Goal: Communication & Community: Ask a question

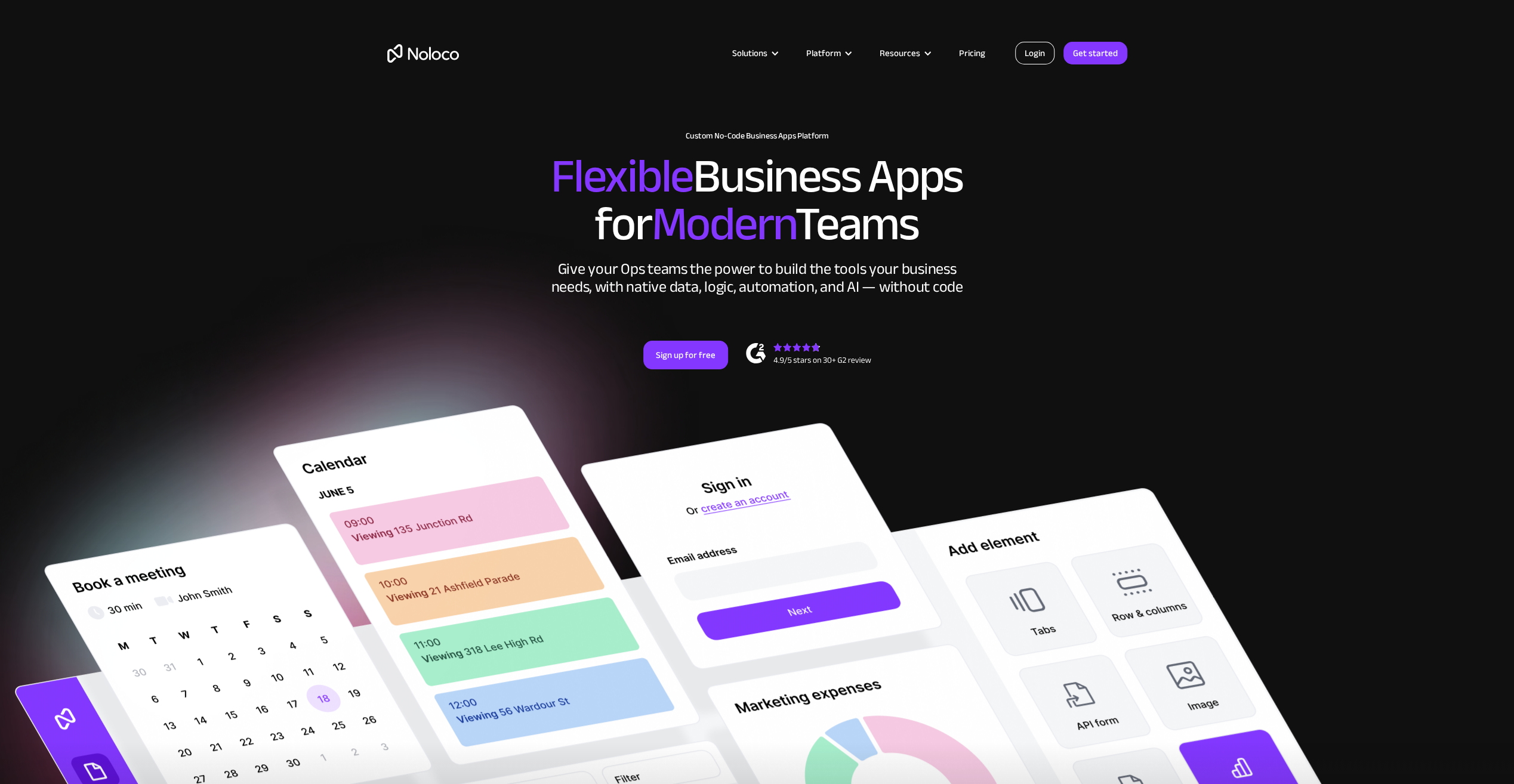
click at [1040, 61] on link "Login" at bounding box center [1035, 53] width 39 height 22
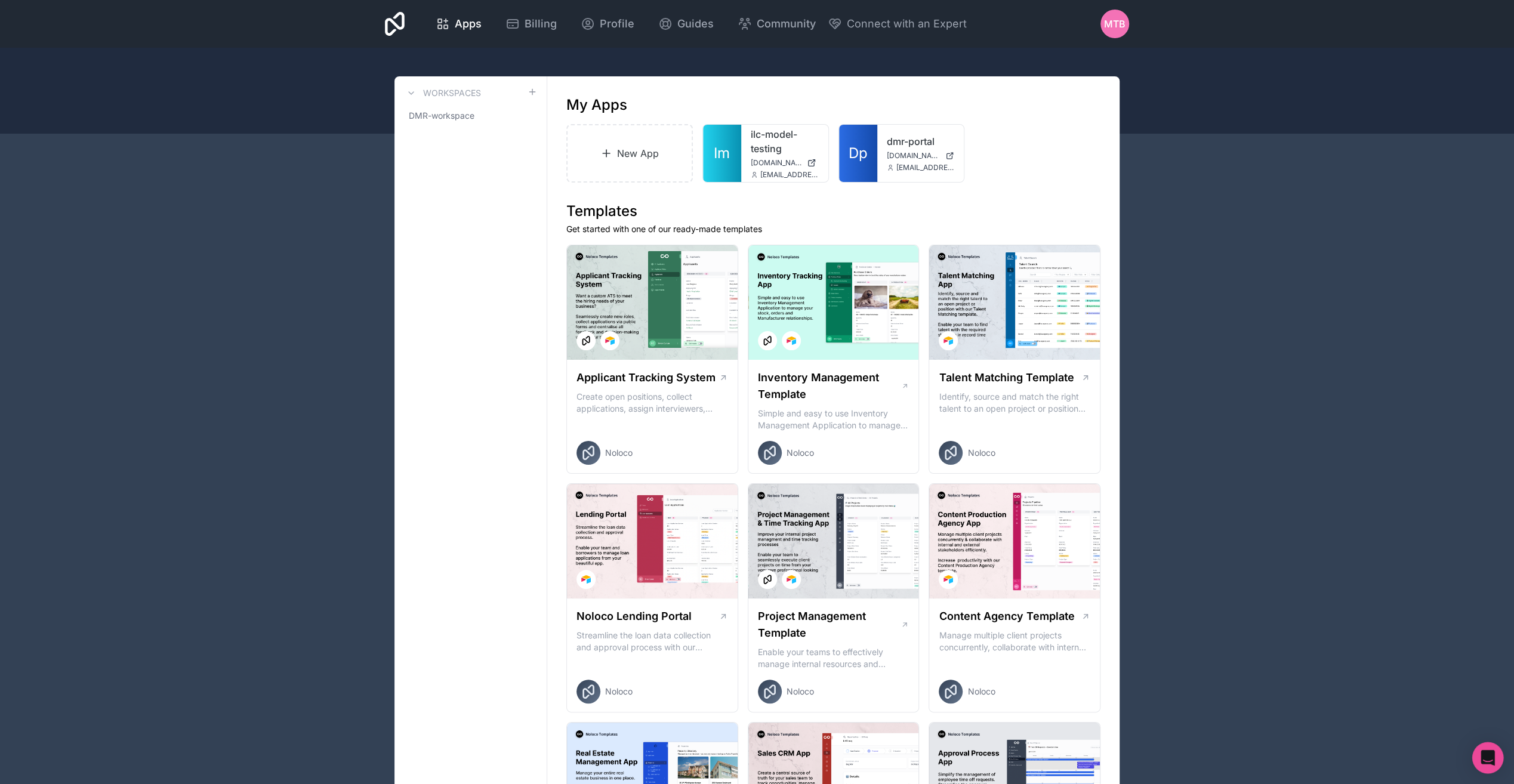
click at [1485, 758] on icon "Open Intercom Messenger" at bounding box center [1487, 757] width 14 height 16
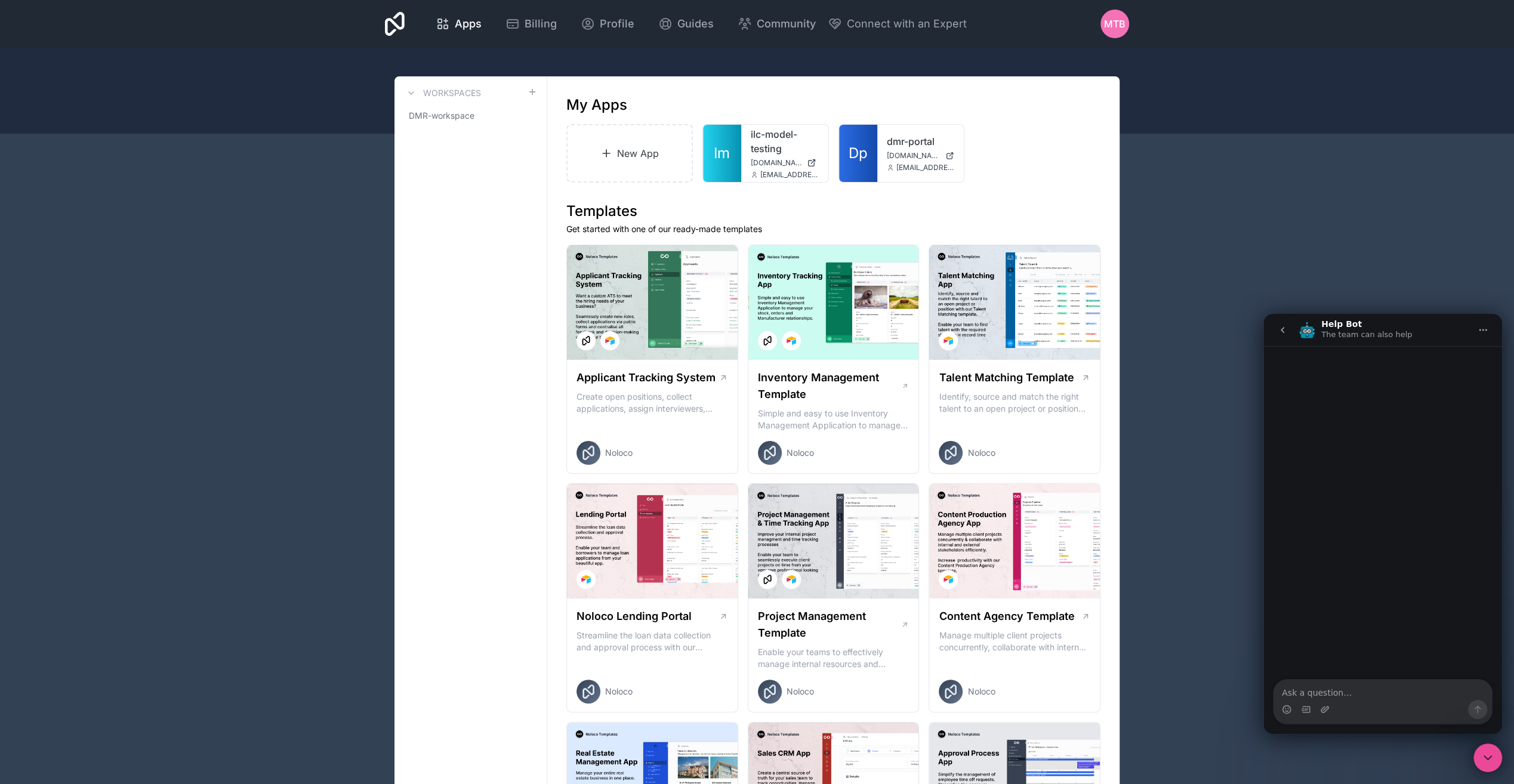
click at [1321, 694] on textarea "Ask a question…" at bounding box center [1383, 690] width 218 height 20
type textarea "I get an error in one of my tables in the Data tab"
click at [1479, 708] on icon "Send a message…" at bounding box center [1478, 709] width 9 height 9
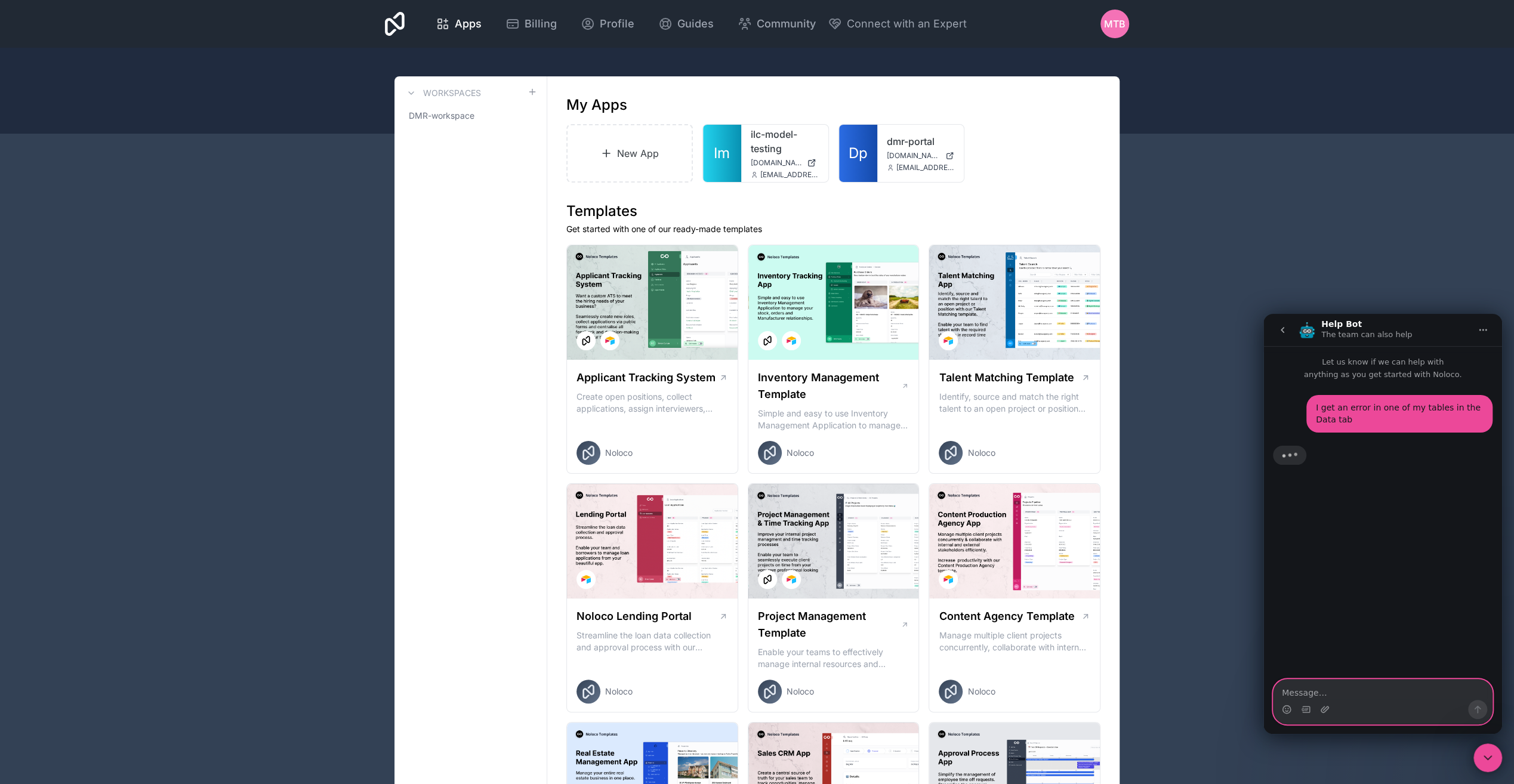
click at [1317, 692] on textarea "Message…" at bounding box center [1383, 690] width 218 height 20
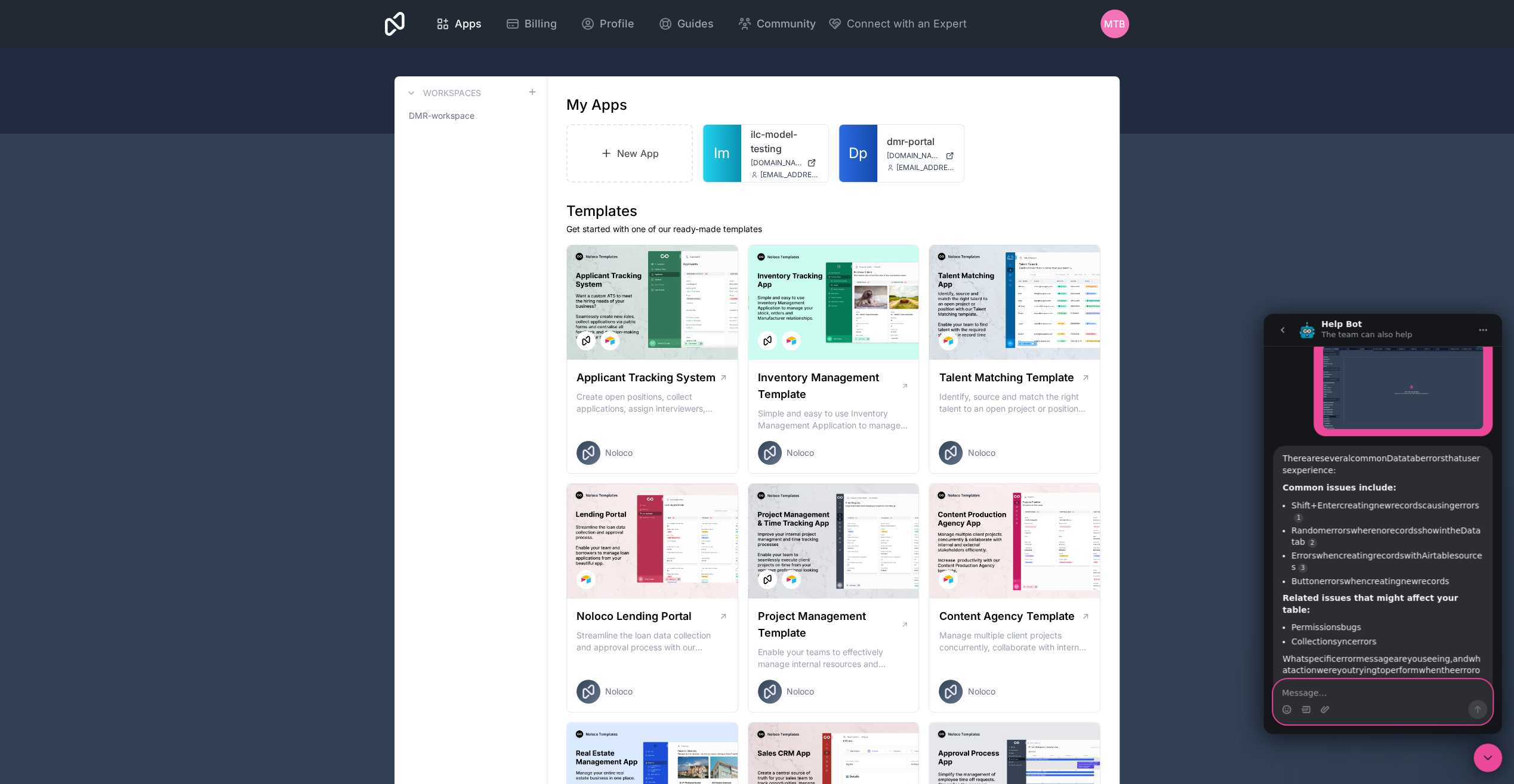
scroll to position [68, 0]
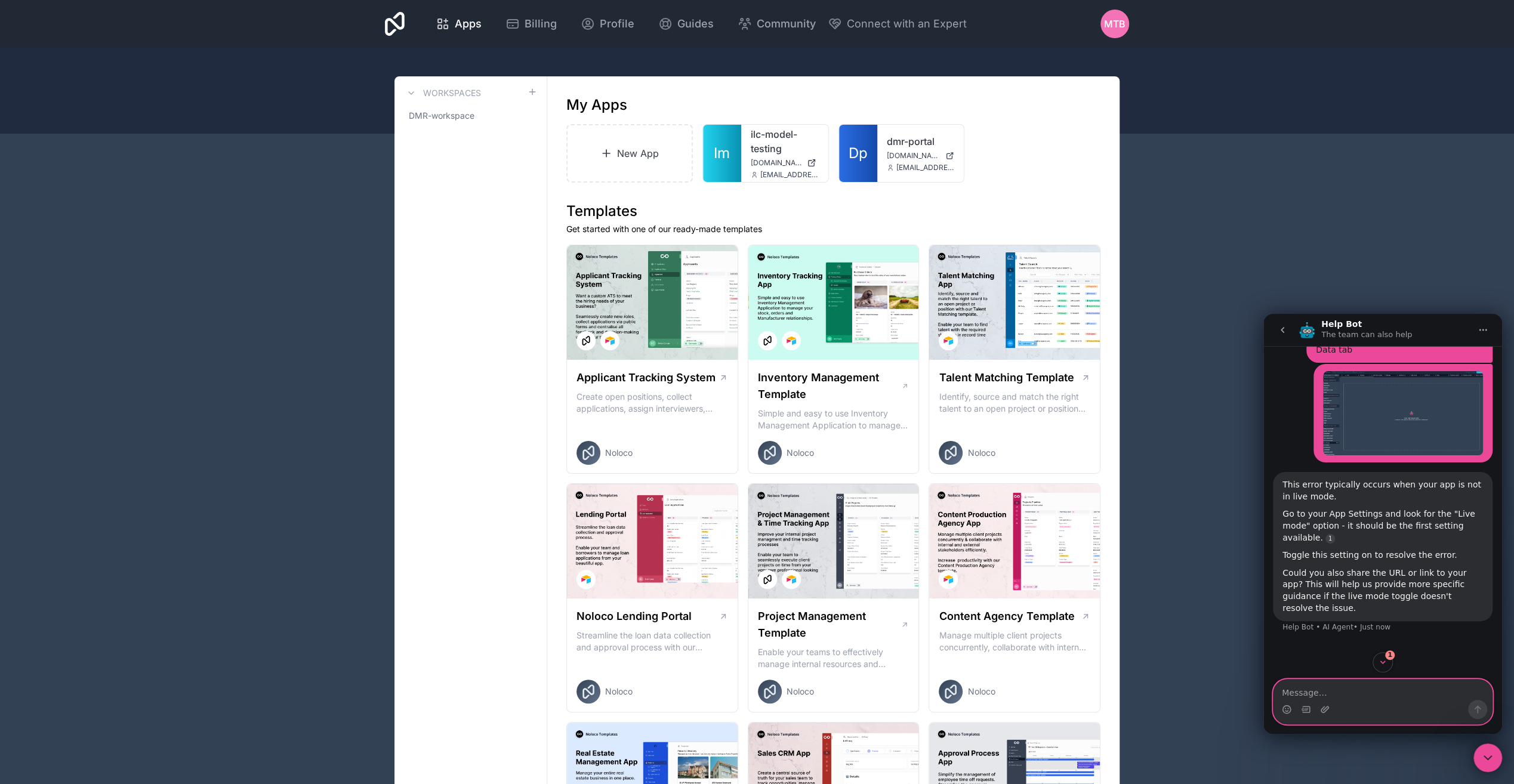
paste textarea "[URL][DOMAIN_NAME]"
type textarea "[URL][DOMAIN_NAME]"
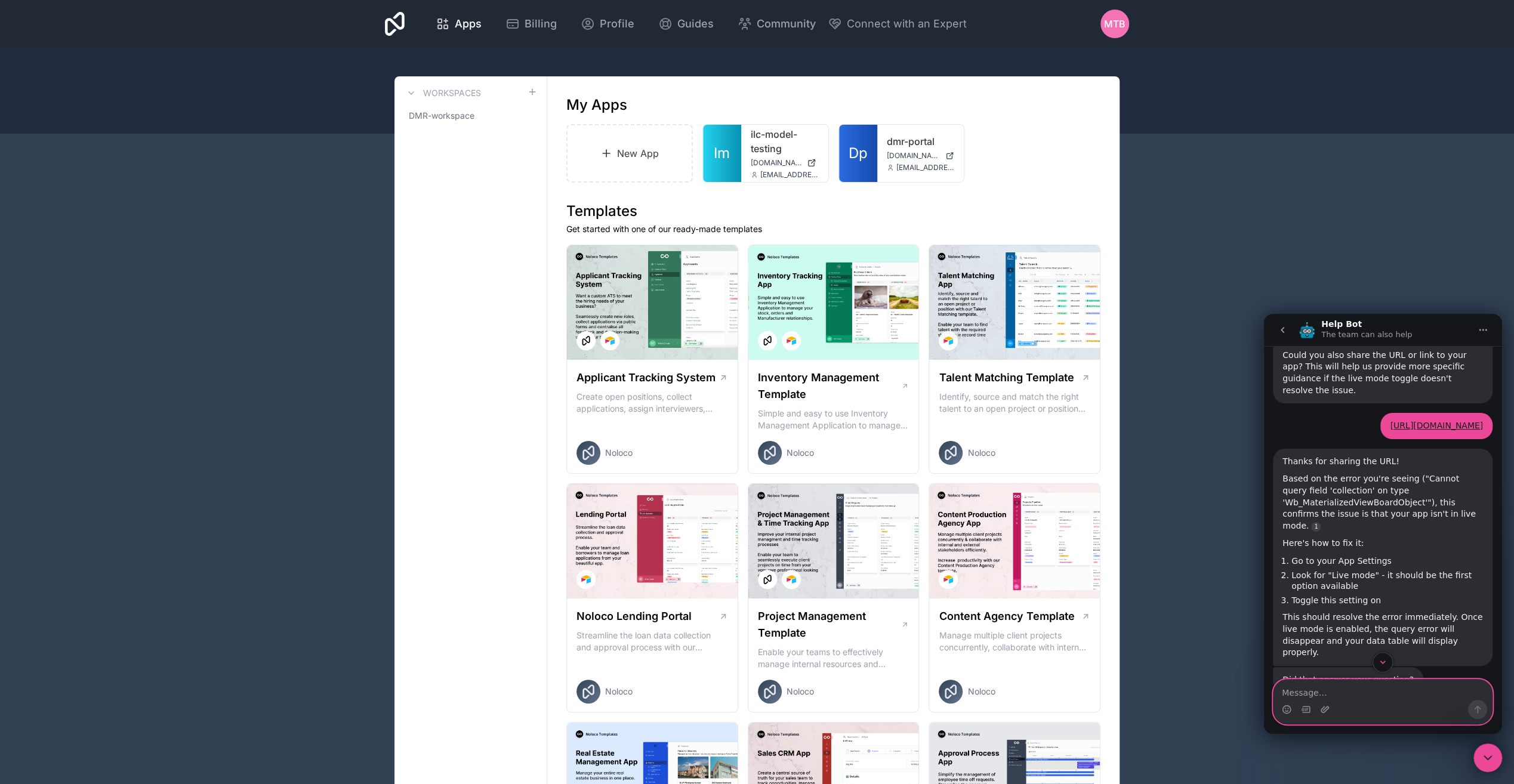
scroll to position [346, 0]
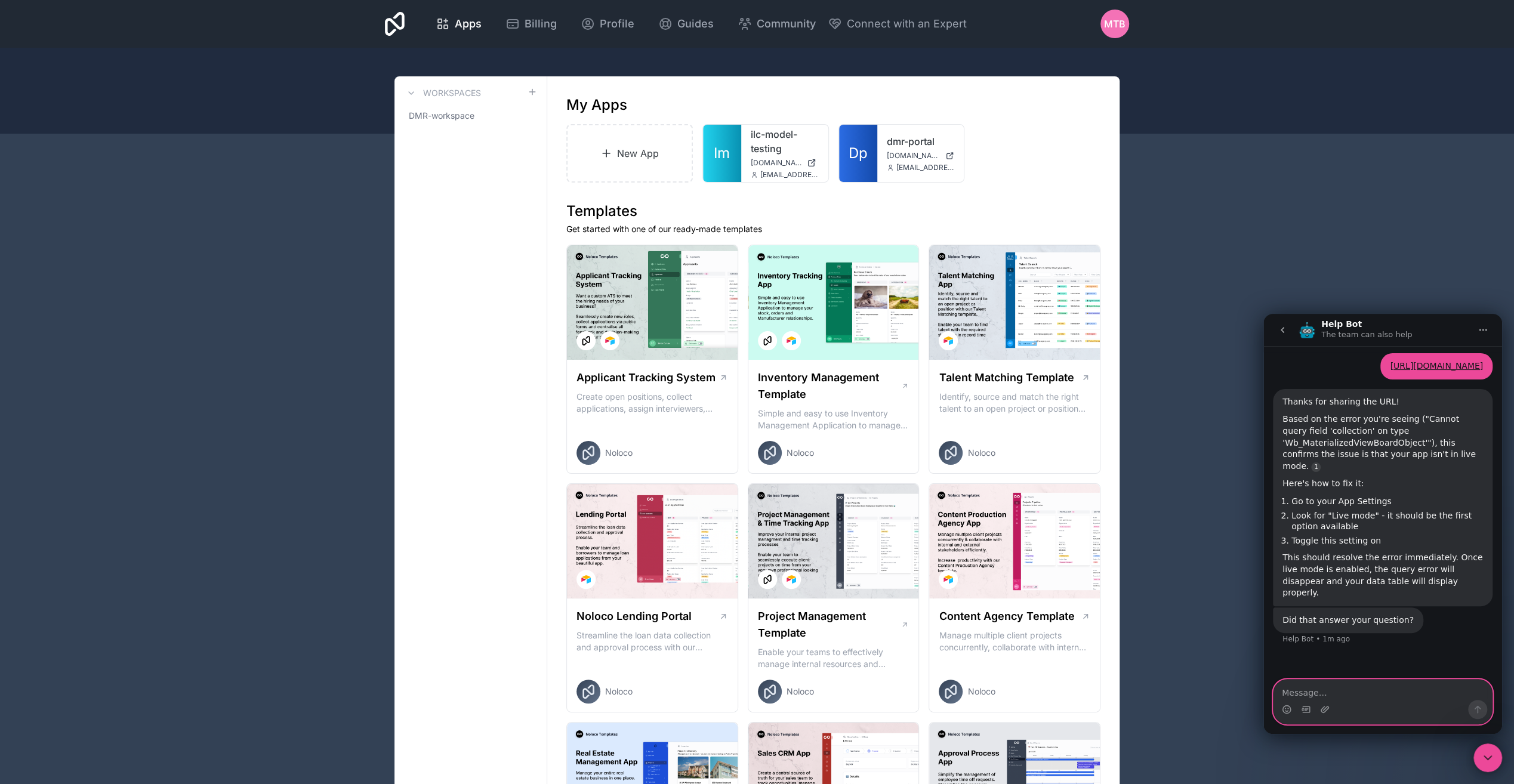
click at [1327, 690] on textarea "Message…" at bounding box center [1383, 690] width 218 height 20
type textarea "Wait for agent"
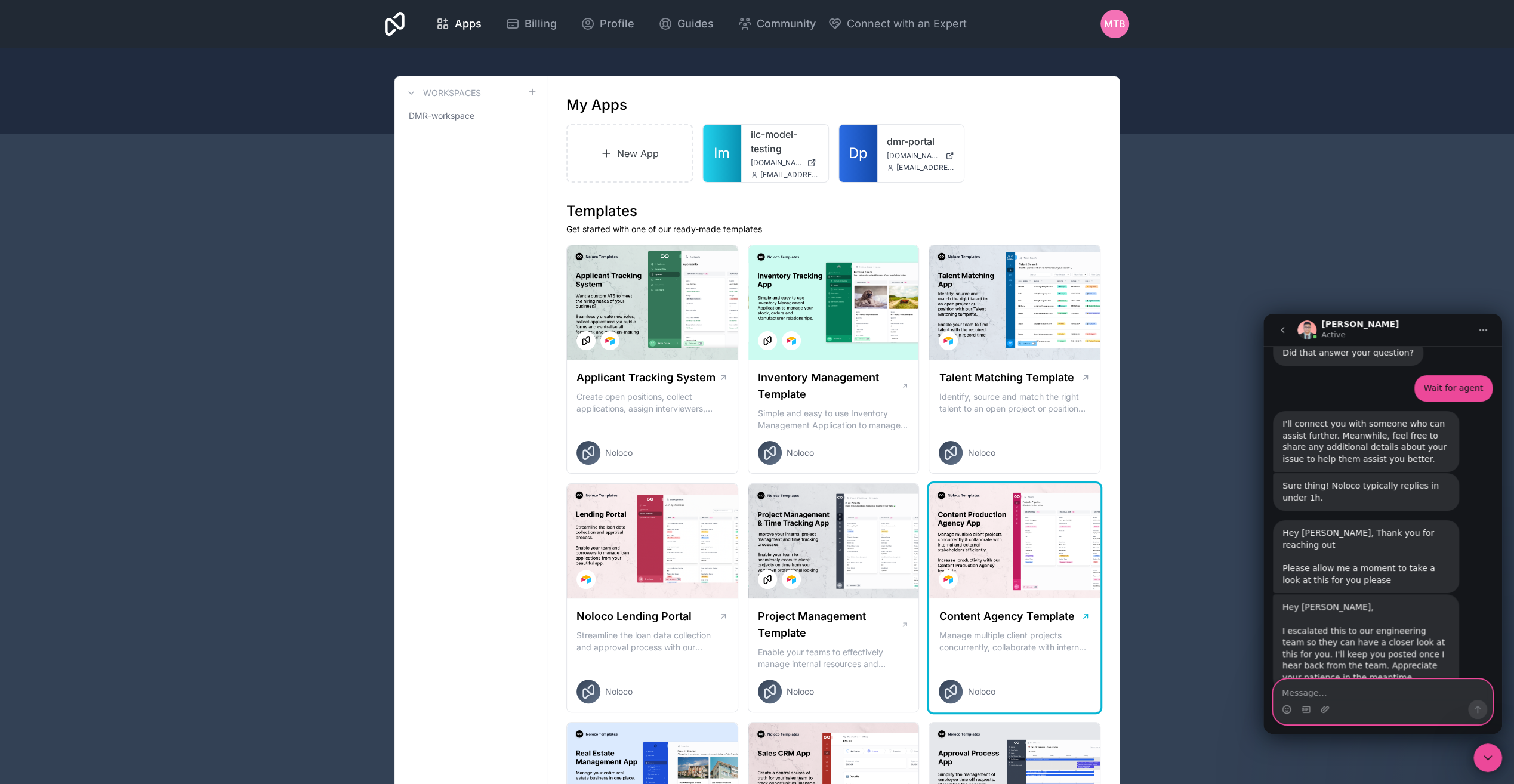
scroll to position [615, 0]
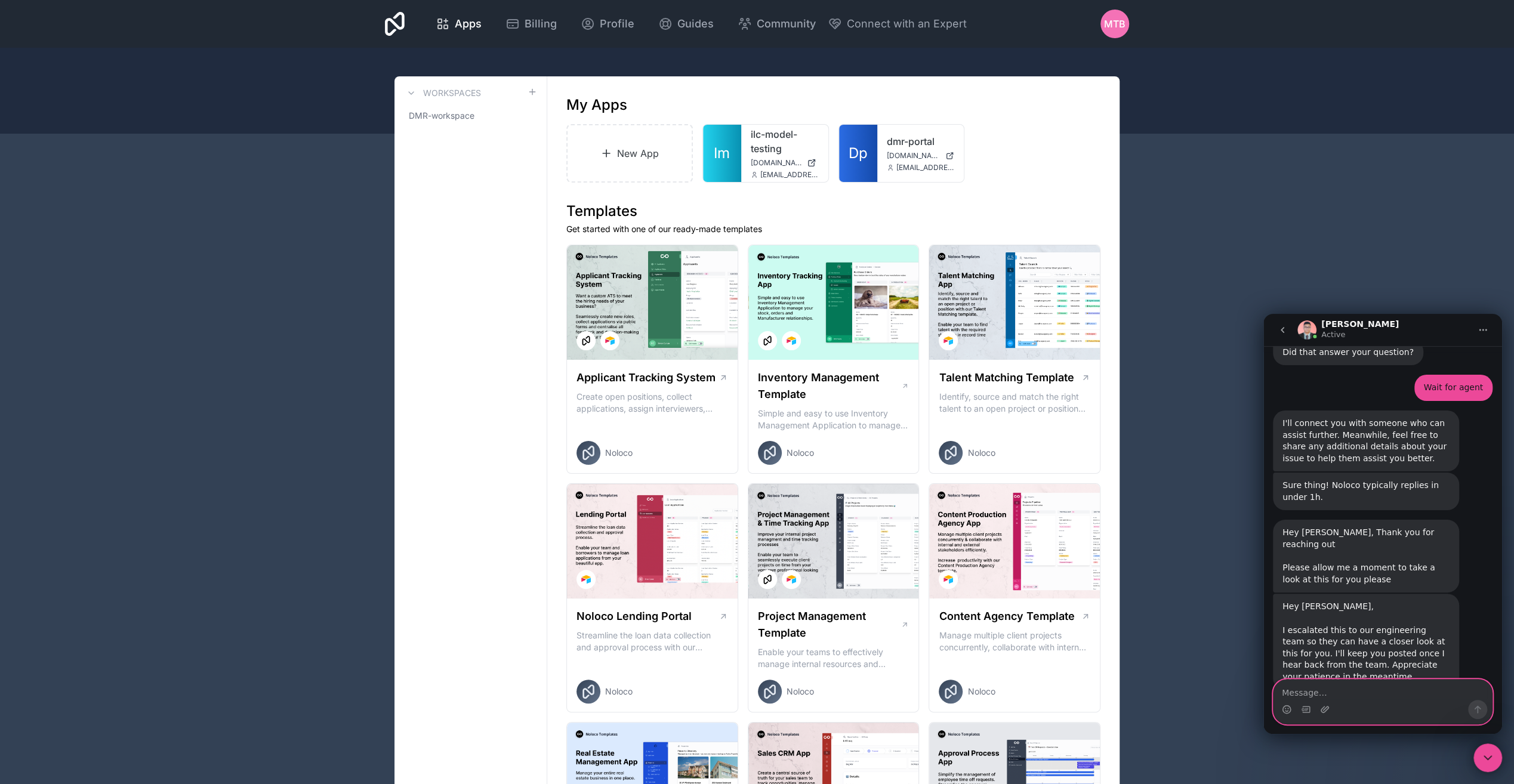
click at [1318, 696] on textarea "Message…" at bounding box center [1383, 690] width 218 height 20
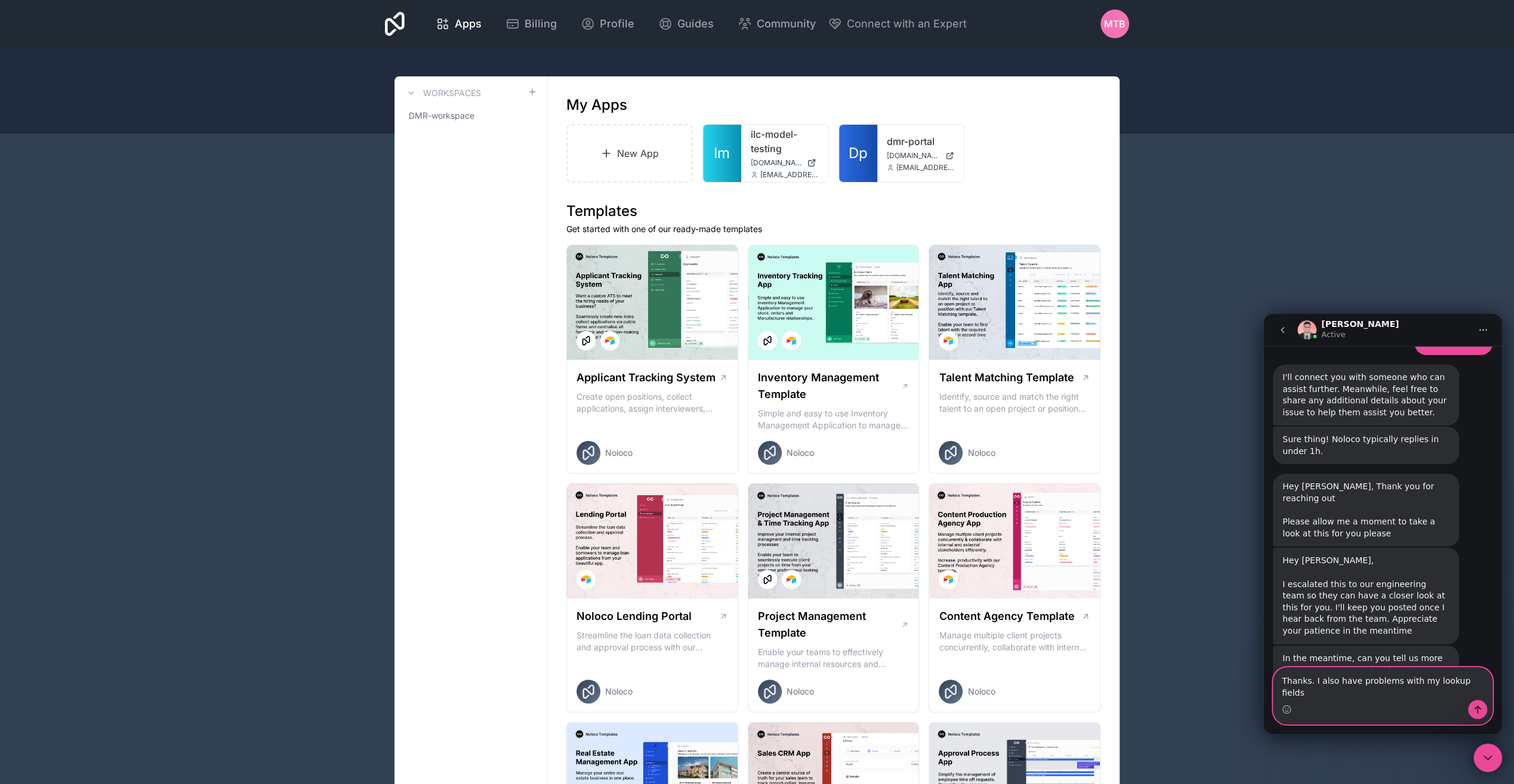
scroll to position [700, 0]
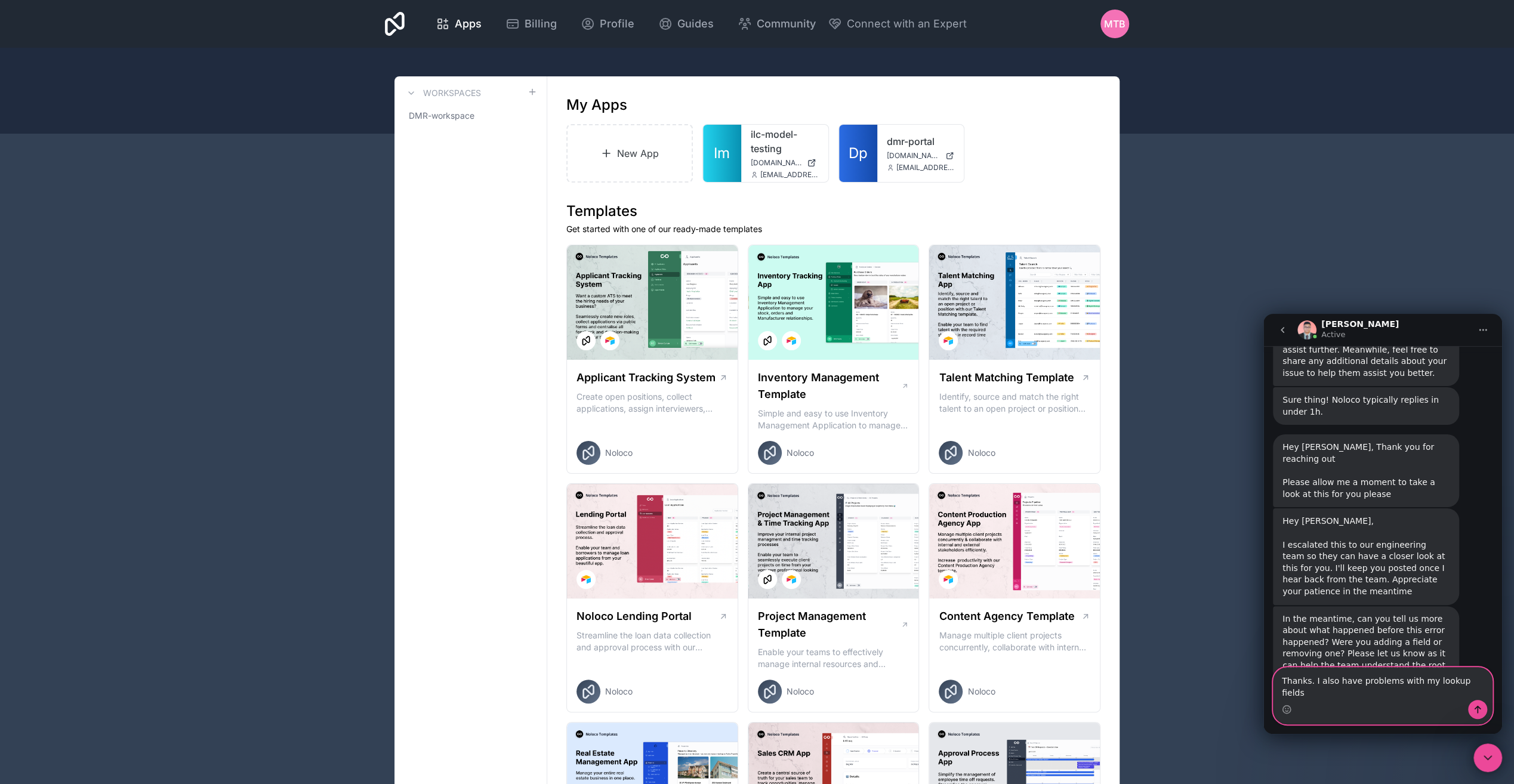
type textarea "Thanks. I also have problems with my lookup fields"
click at [1372, 696] on textarea "Thanks. I also have problems with my lookup fields" at bounding box center [1383, 683] width 218 height 33
click at [1324, 690] on textarea "Message…" at bounding box center [1383, 690] width 218 height 20
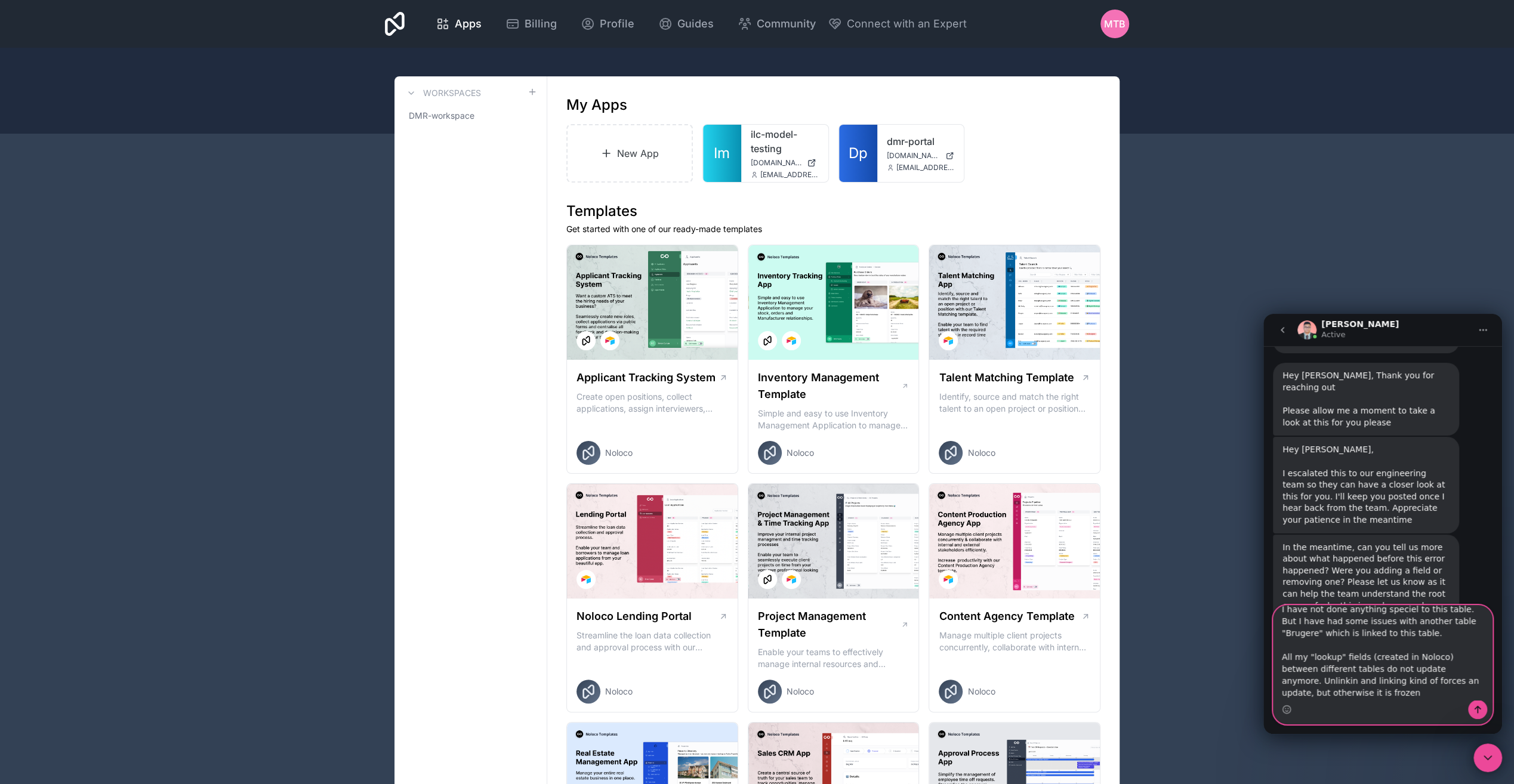
scroll to position [774, 0]
paste textarea "[URL][DOMAIN_NAME]"
type textarea "I have not done anything speciel to this table. But I have had some issues with…"
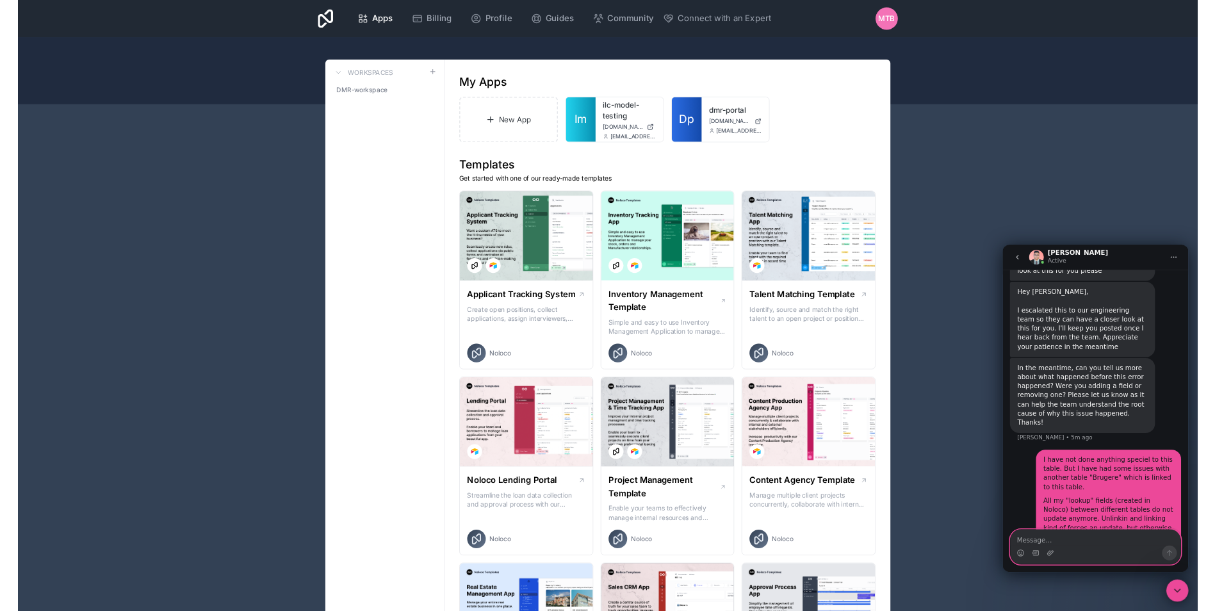
scroll to position [910, 0]
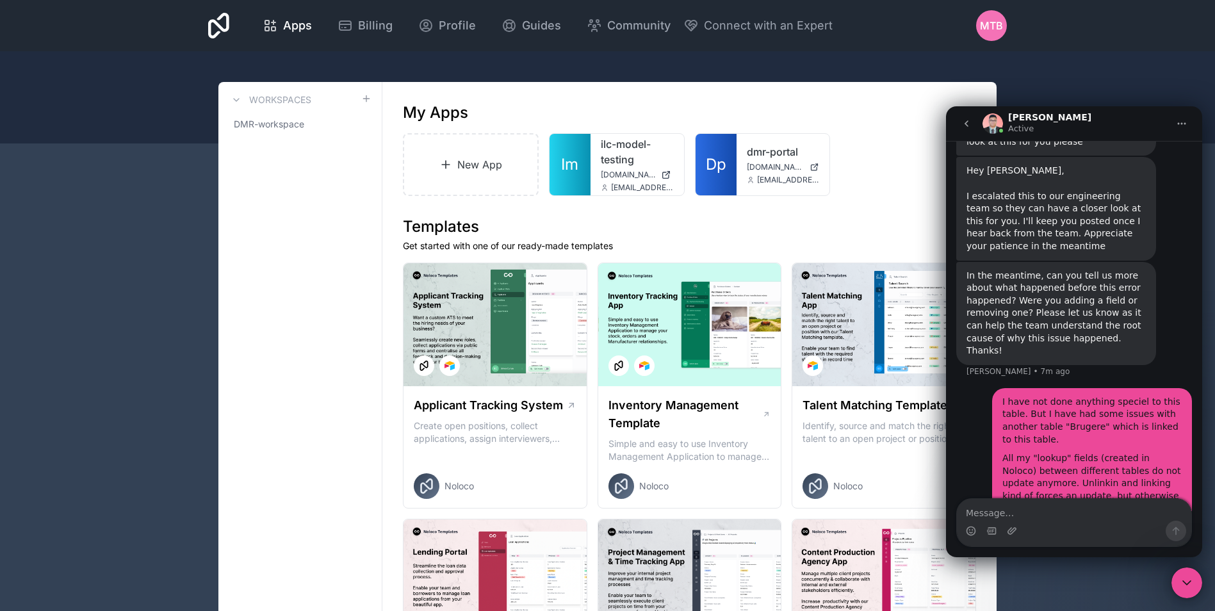
click at [1094, 516] on link "[URL][DOMAIN_NAME]" at bounding box center [1052, 521] width 100 height 10
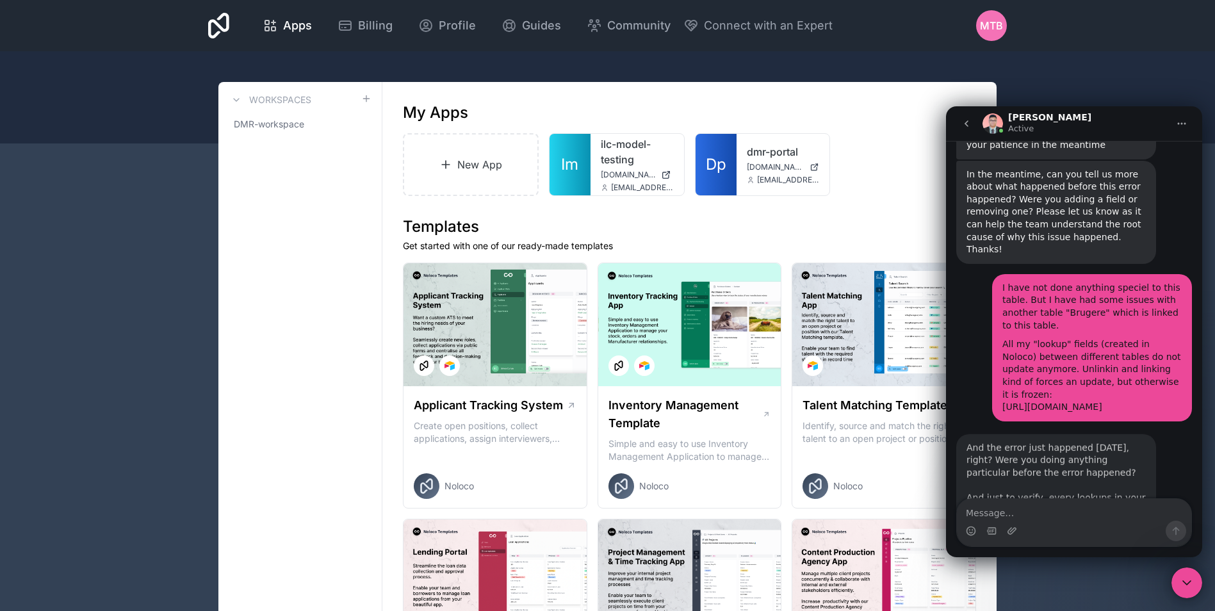
scroll to position [1024, 0]
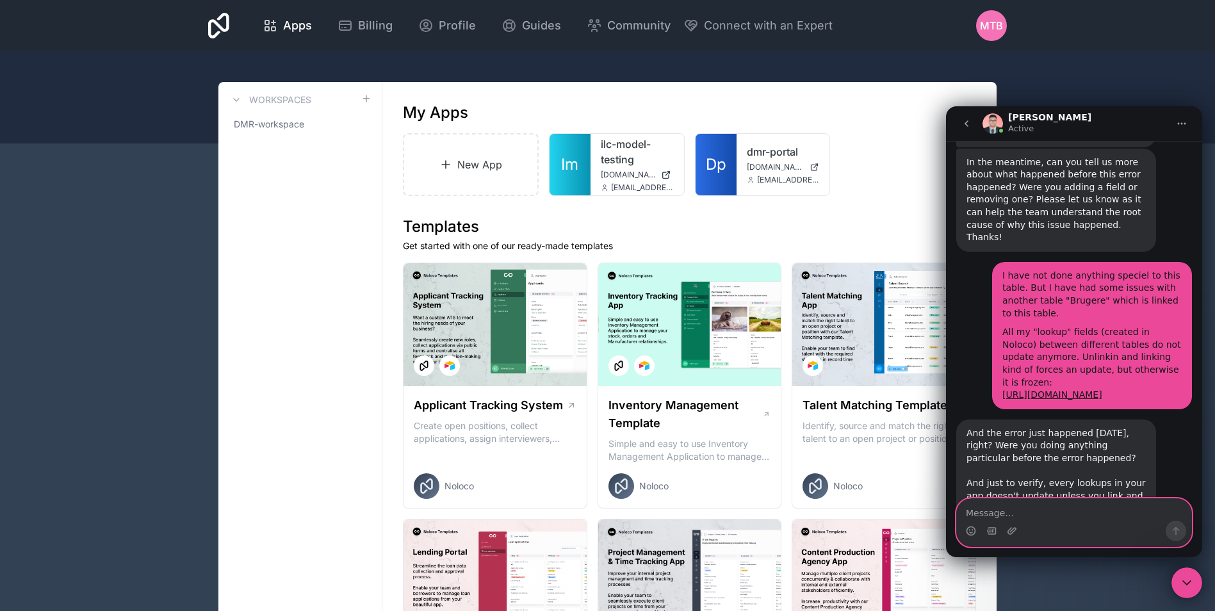
click at [1004, 515] on textarea "Message…" at bounding box center [1074, 510] width 234 height 22
click at [1004, 515] on textarea "The error was also there [DATE]" at bounding box center [1074, 510] width 234 height 22
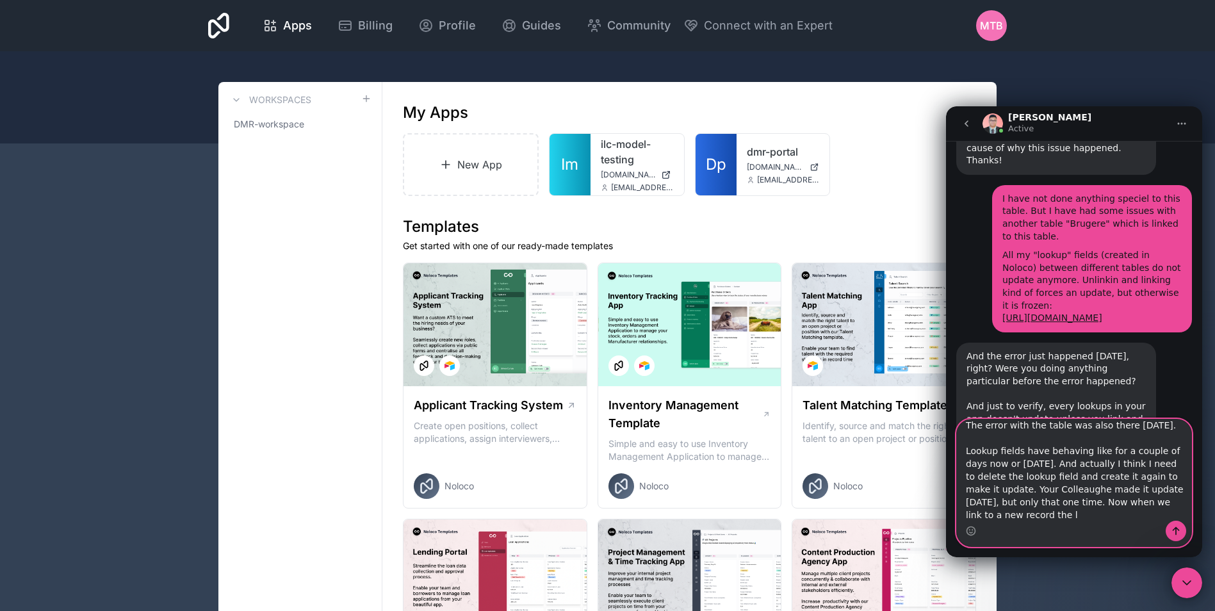
scroll to position [1103, 0]
click at [1022, 493] on textarea "The error with the table was also there [DATE]. Lookup fields have behaving lik…" at bounding box center [1074, 470] width 234 height 101
type textarea "The error with the table was also there [DATE]. Lookup fields have behaving lik…"
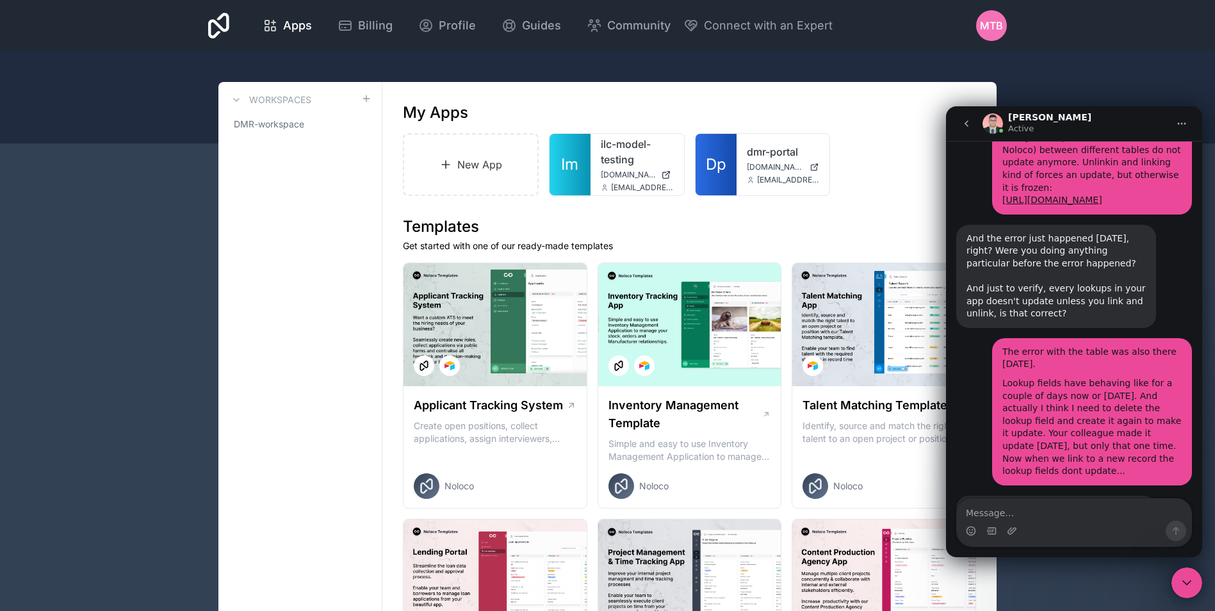
scroll to position [1332, 0]
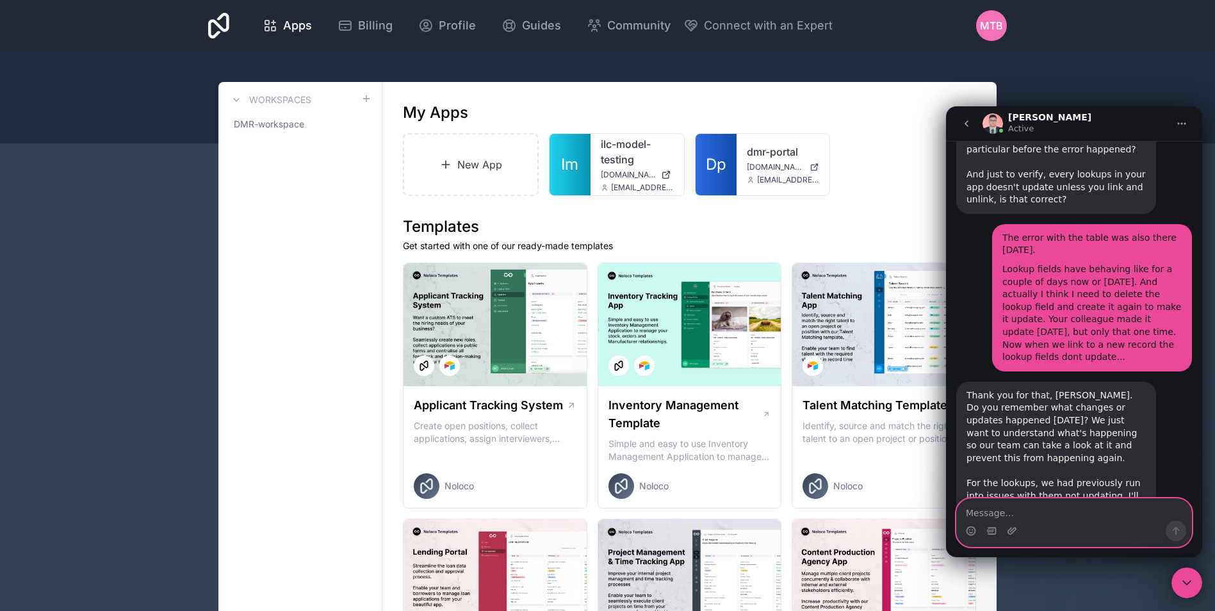
click at [983, 511] on textarea "Message…" at bounding box center [1074, 510] width 234 height 22
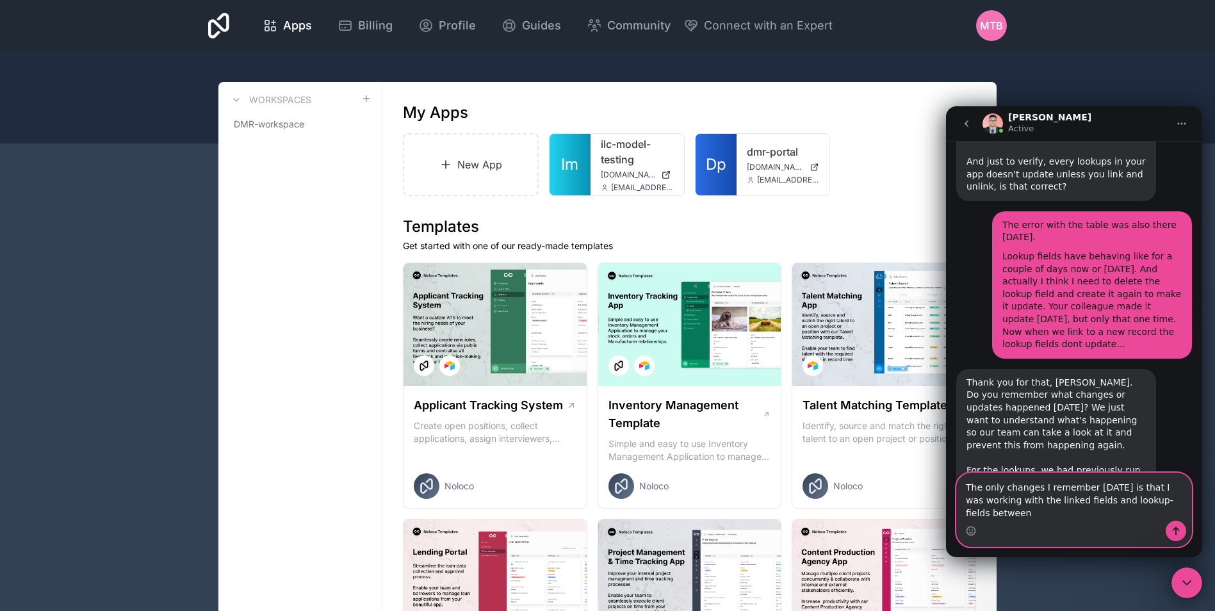
scroll to position [1358, 0]
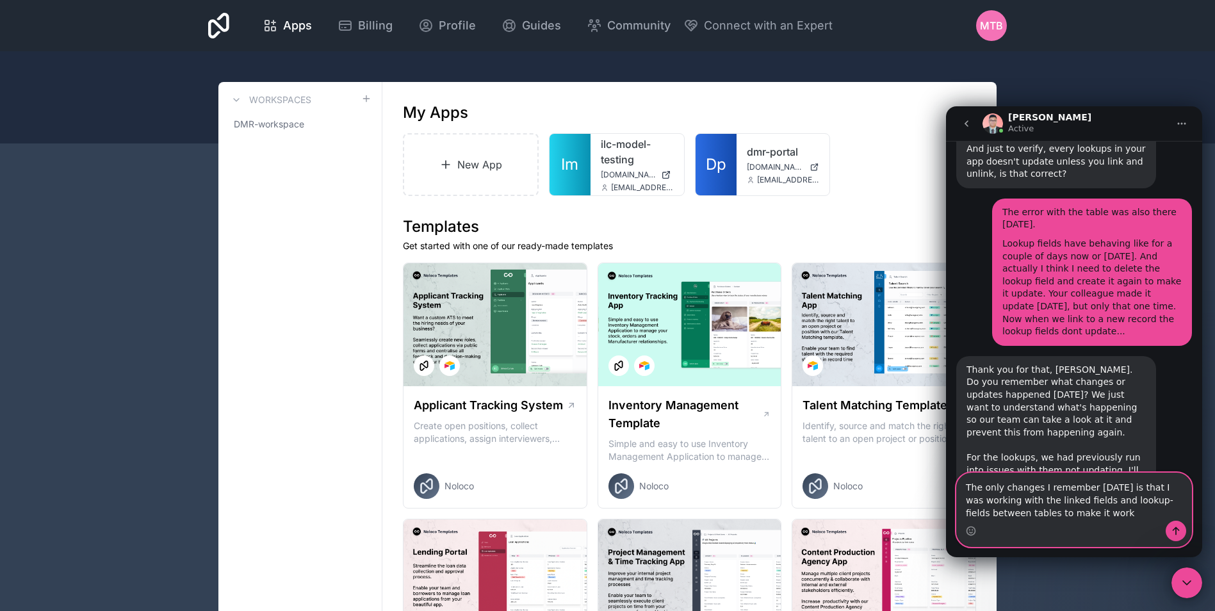
type textarea "The only changes I remember [DATE] is that I was working with the linked fields…"
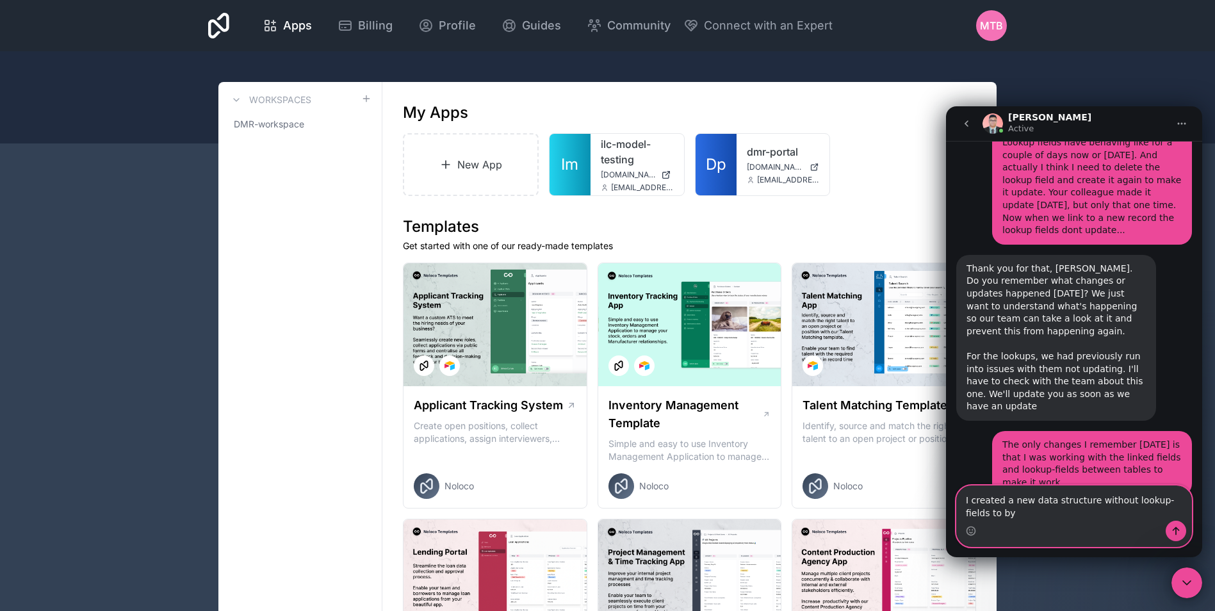
scroll to position [1472, 0]
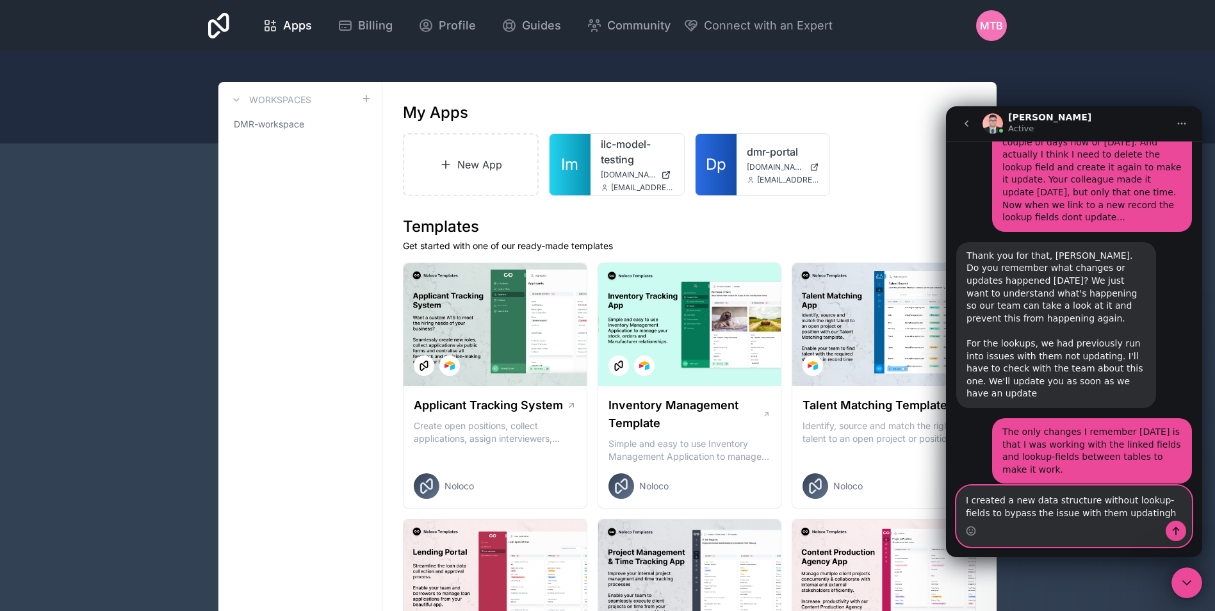
type textarea "I created a new data structure without lookup-fields to bypass the issue with t…"
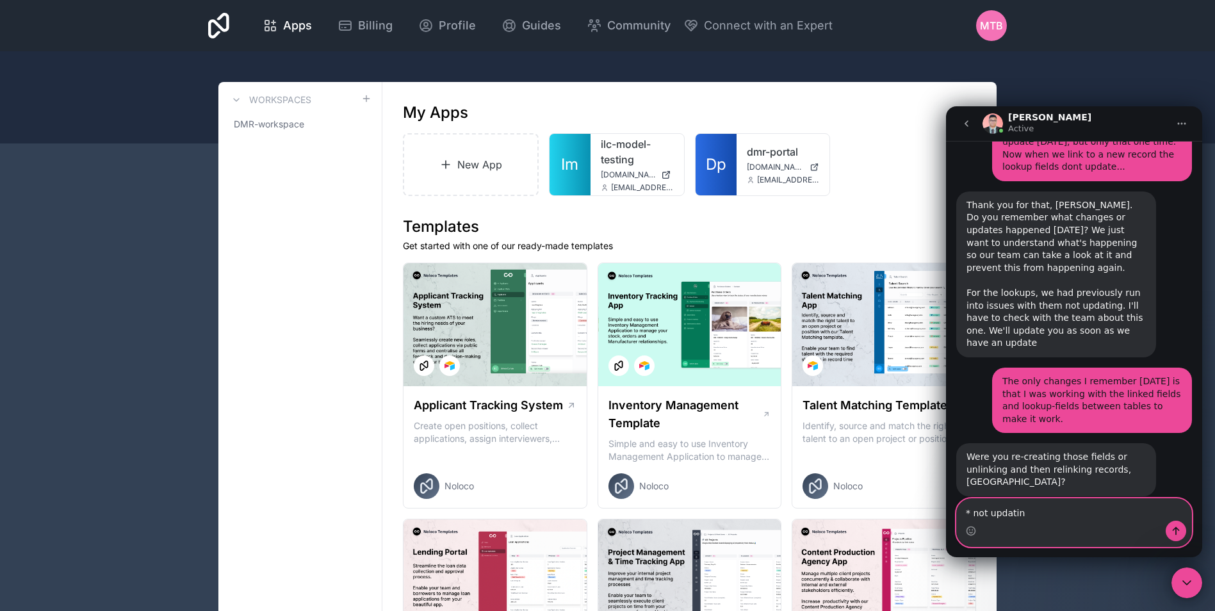
type textarea "* not updating"
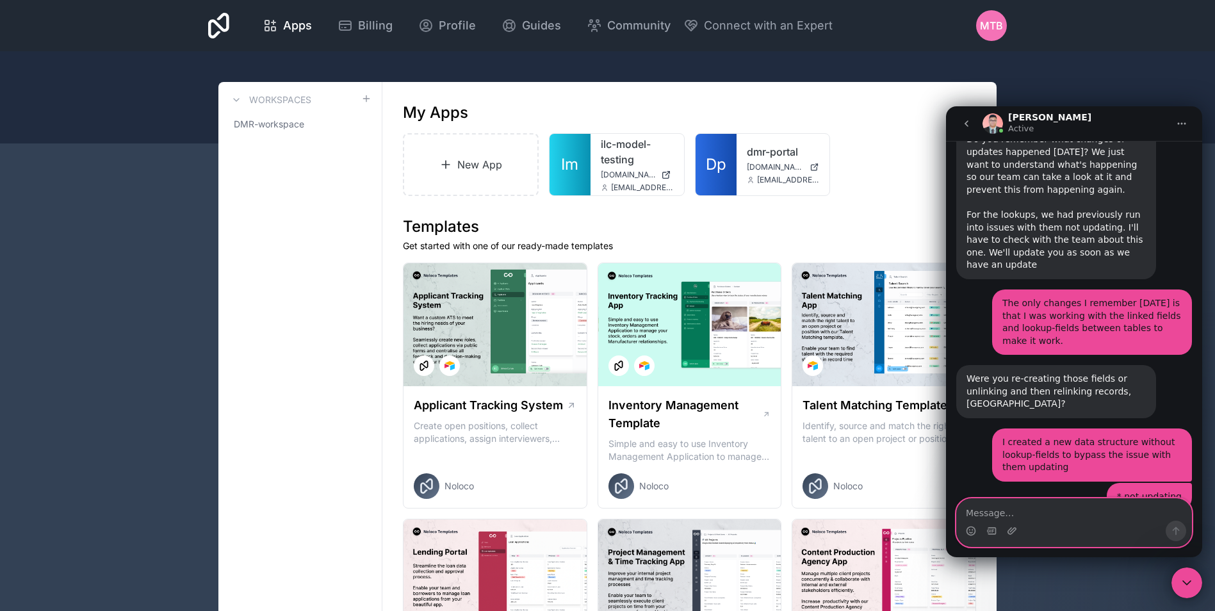
scroll to position [1615, 0]
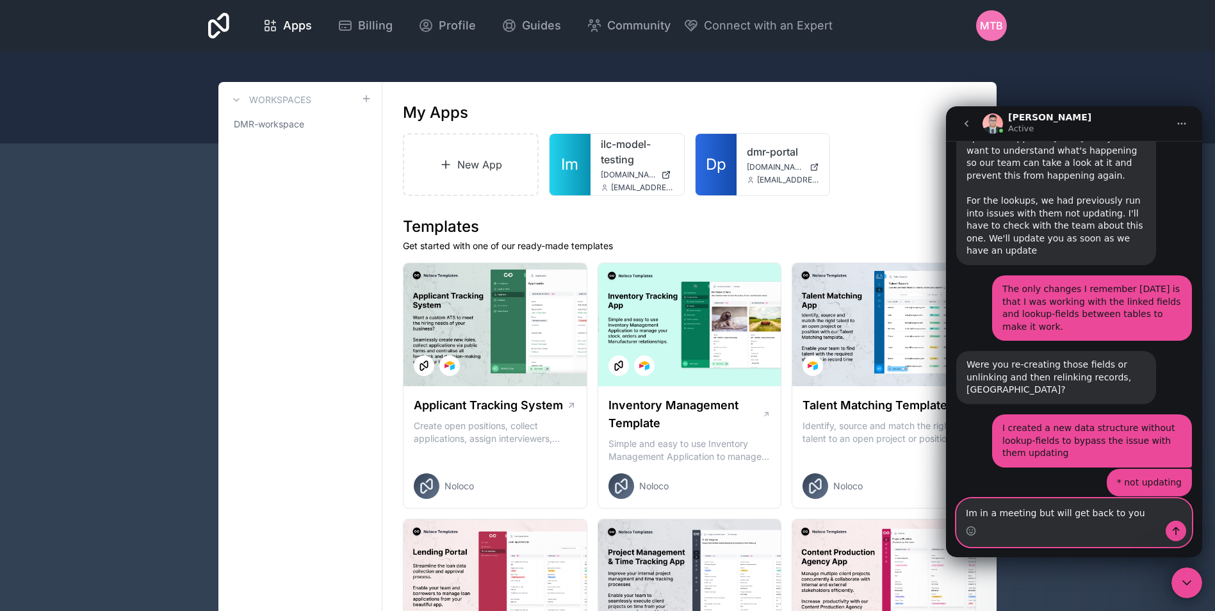
type textarea "Im in a meeting but will get back to you soon"
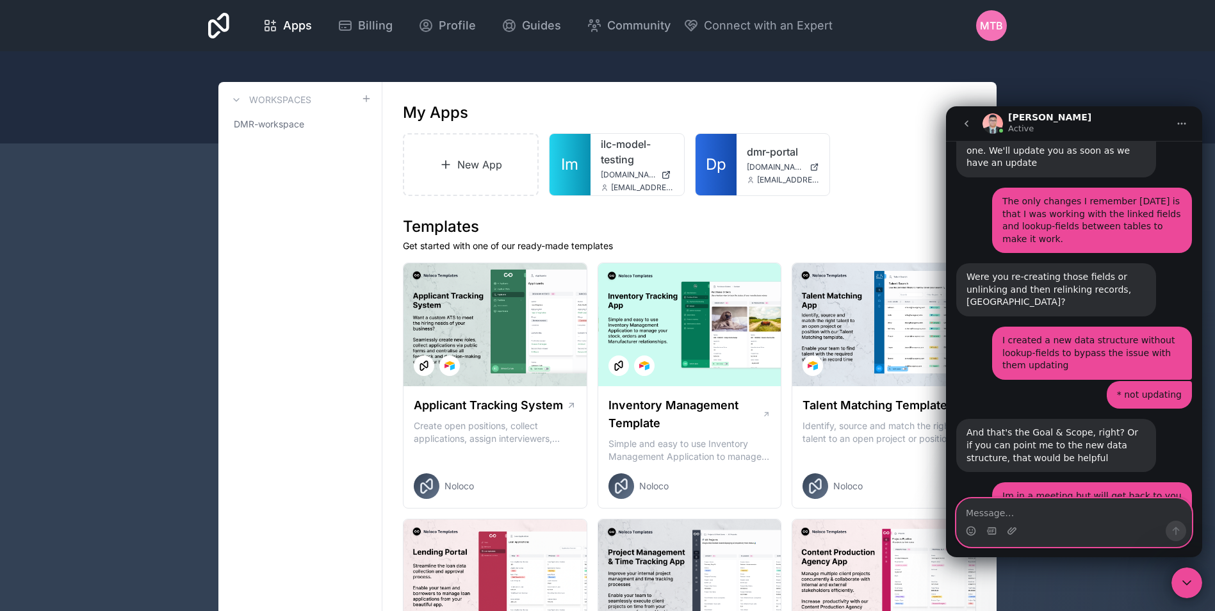
scroll to position [1704, 0]
